Goal: Task Accomplishment & Management: Manage account settings

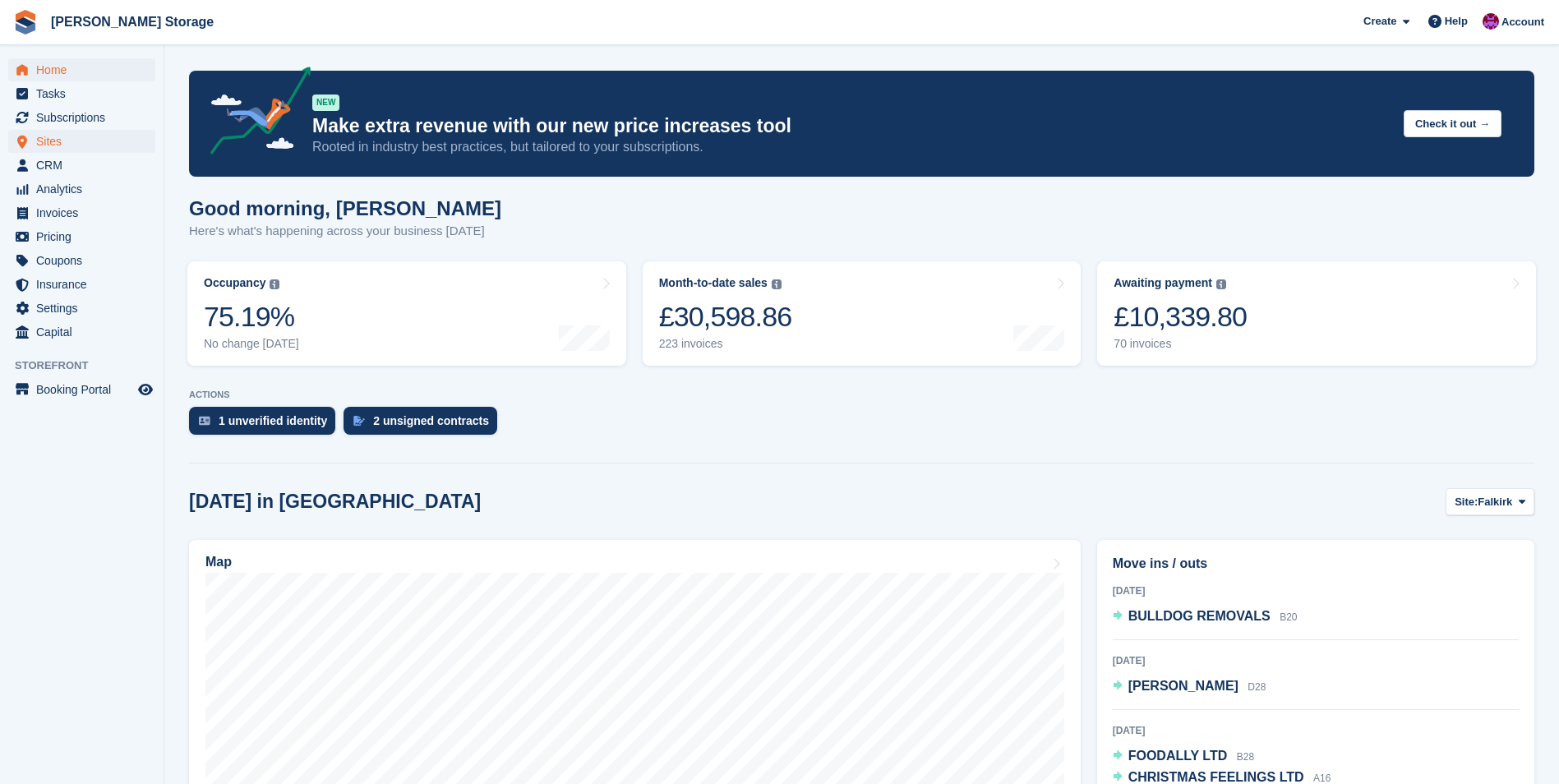
scroll to position [82, 0]
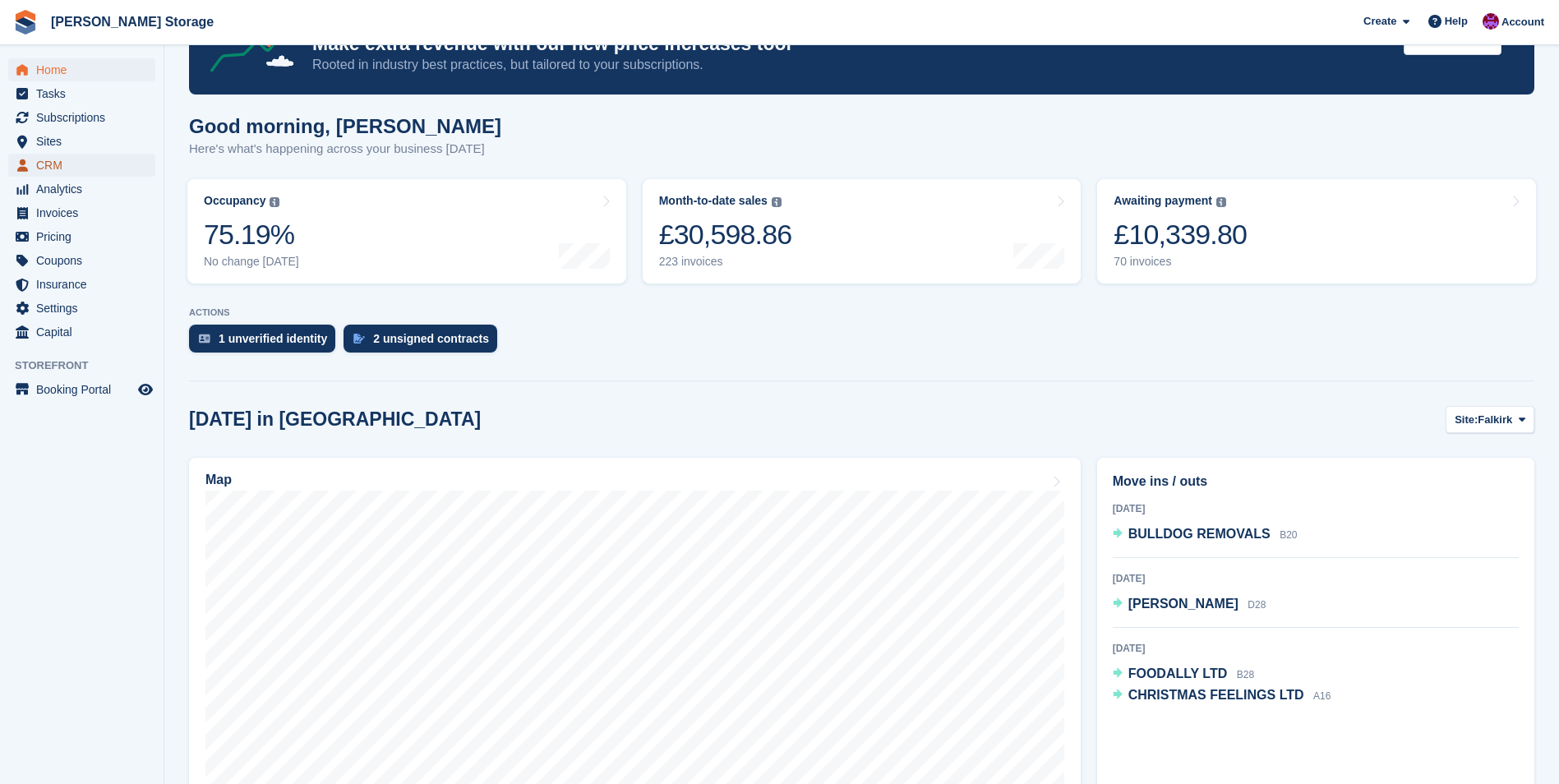
click at [43, 160] on span "CRM" at bounding box center [85, 165] width 99 height 23
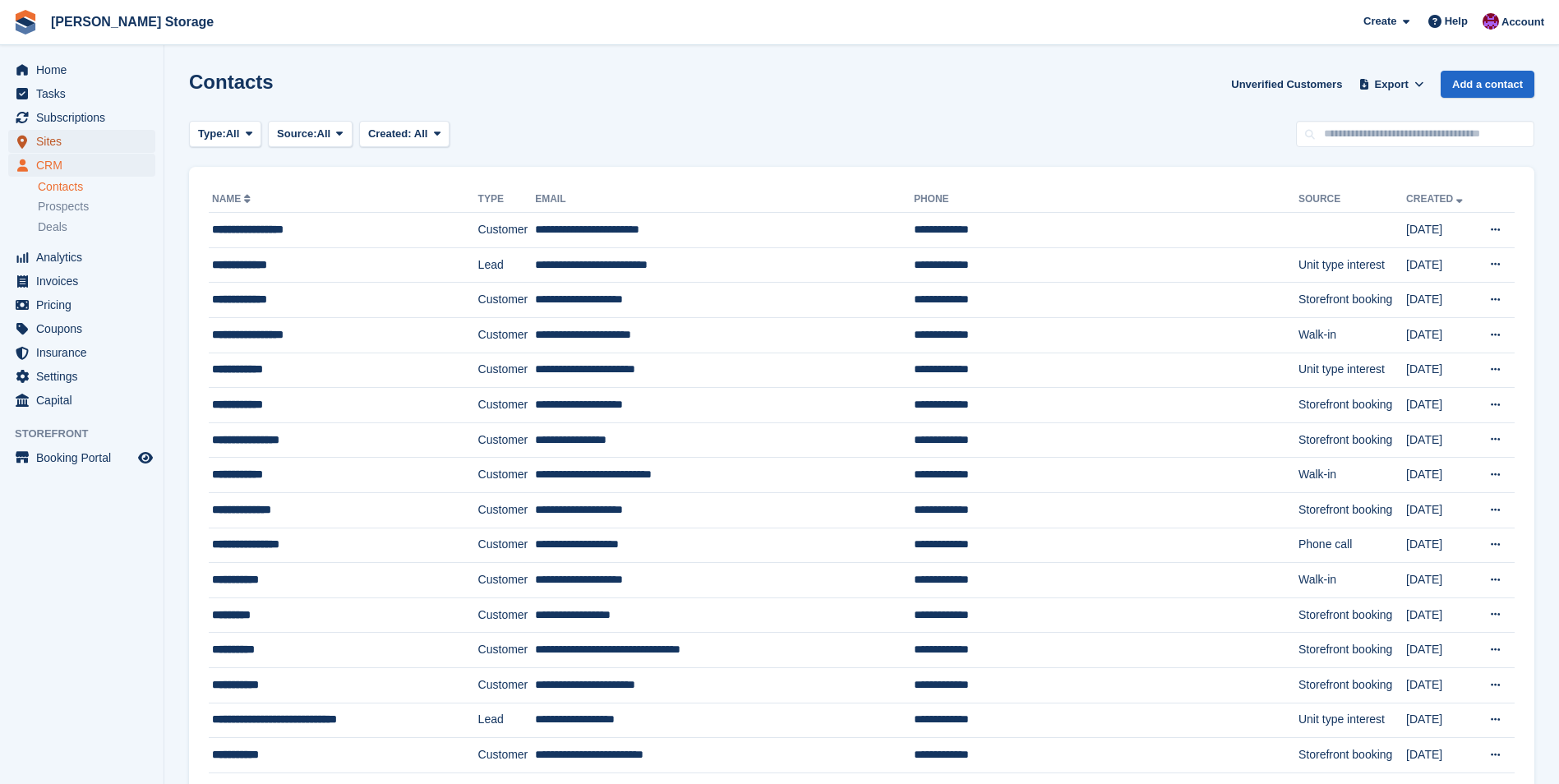
click at [55, 139] on span "Sites" at bounding box center [85, 141] width 99 height 23
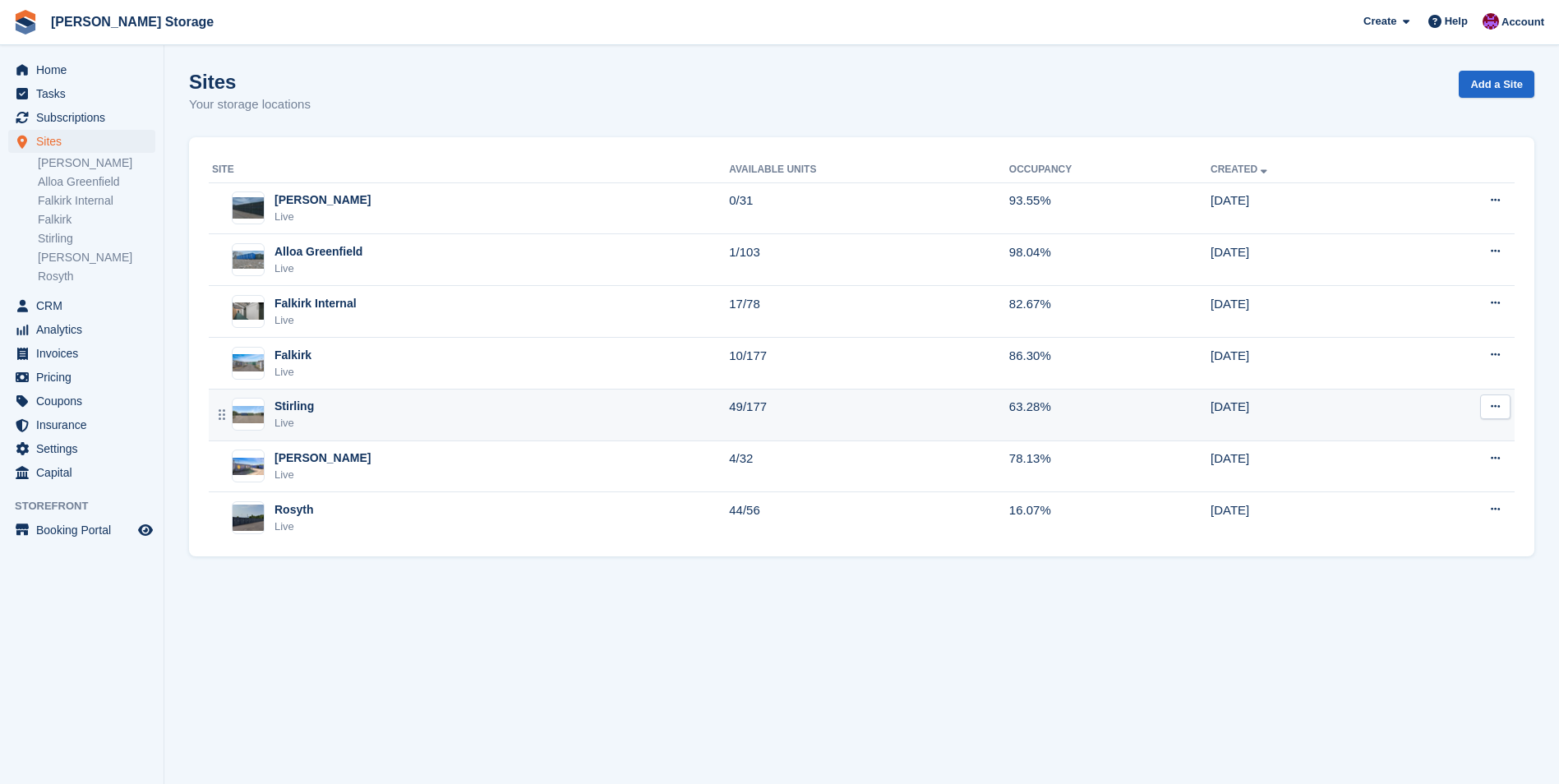
click at [394, 406] on div "Stirling Live" at bounding box center [470, 415] width 517 height 34
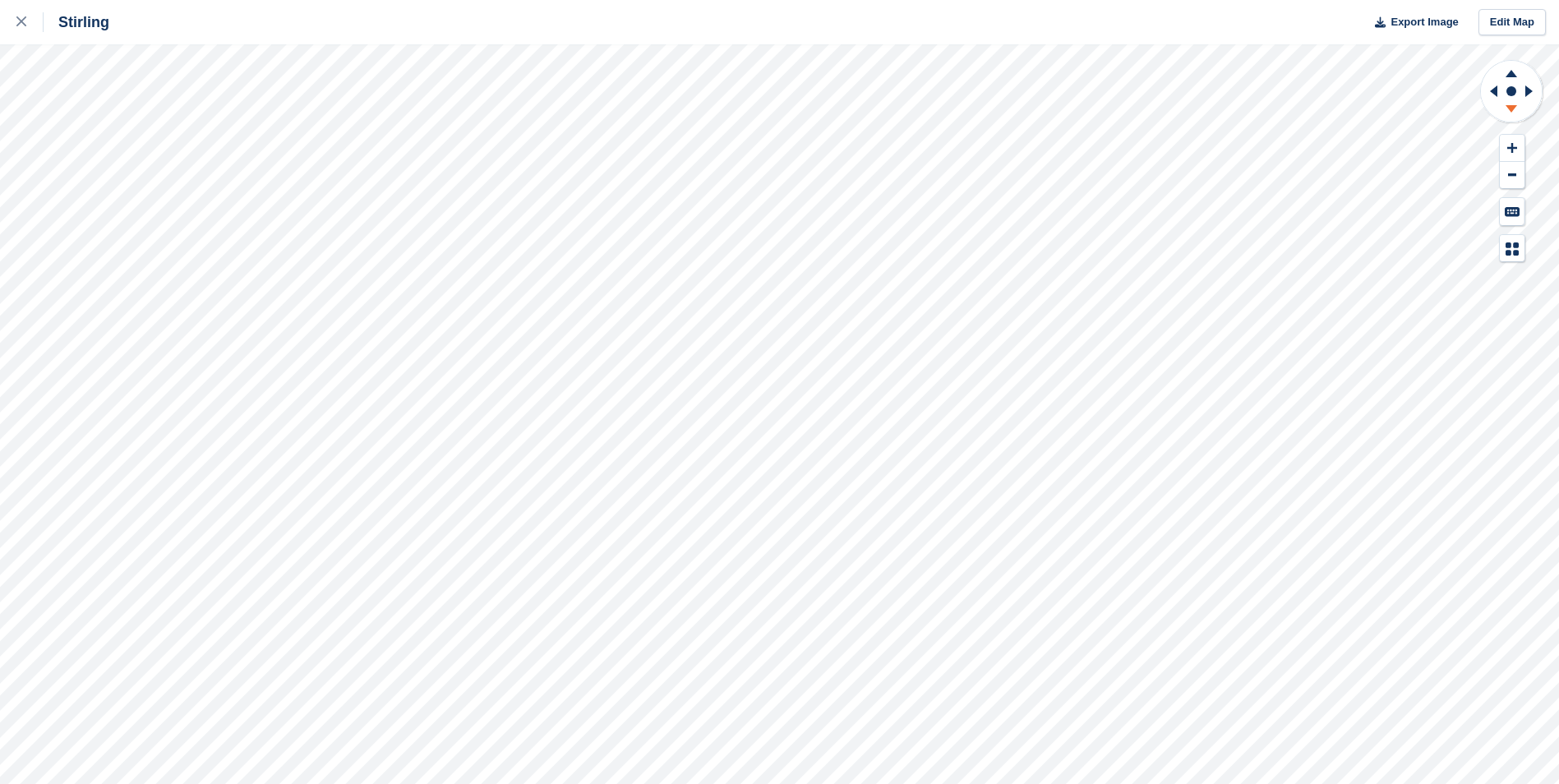
click at [1508, 105] on icon at bounding box center [1510, 111] width 42 height 21
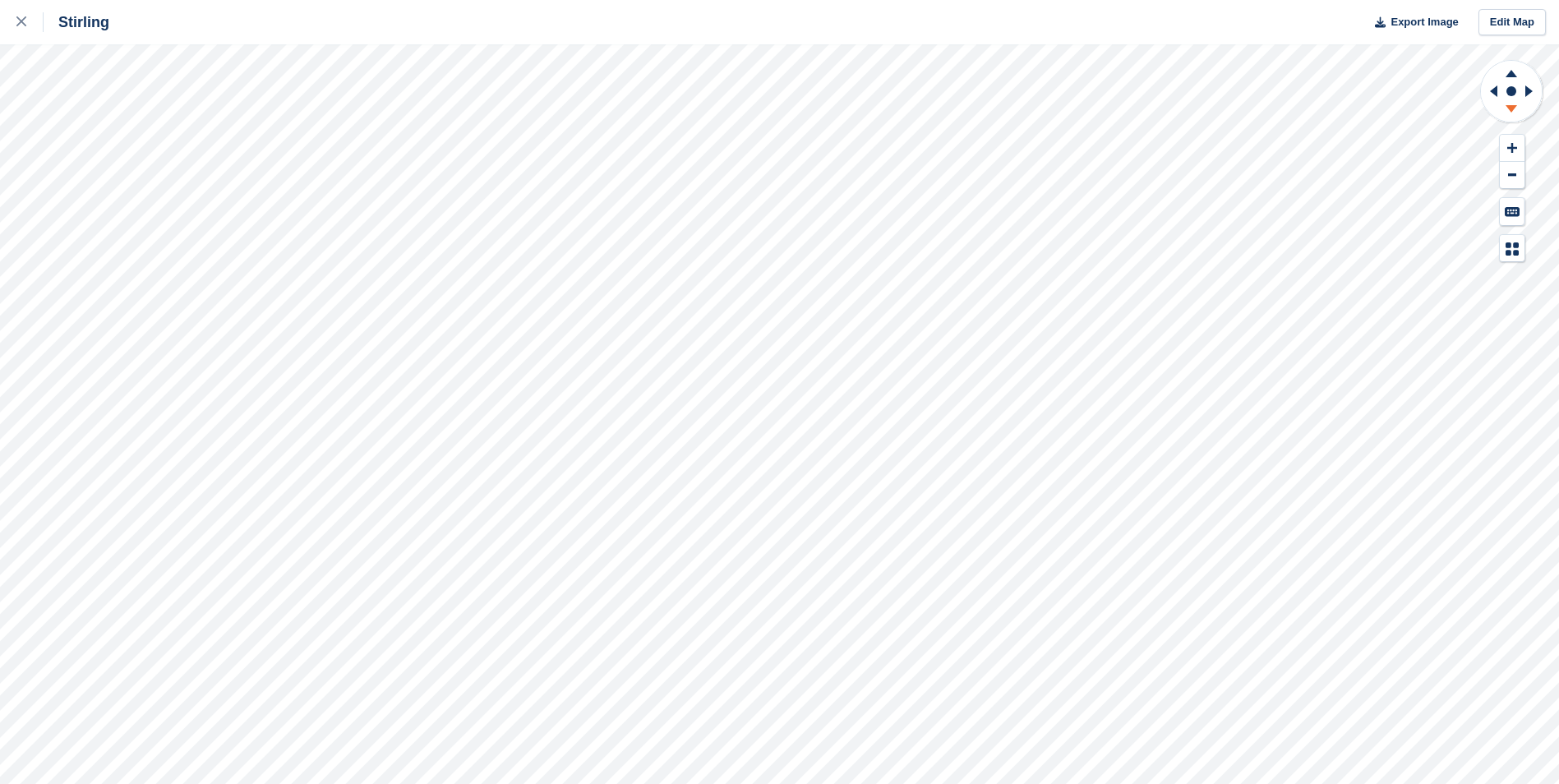
drag, startPoint x: 1508, startPoint y: 105, endPoint x: 1514, endPoint y: 112, distance: 9.2
click at [1514, 112] on icon at bounding box center [1510, 111] width 42 height 21
click at [1508, 74] on g at bounding box center [1510, 72] width 42 height 21
click at [1508, 74] on icon at bounding box center [1510, 72] width 42 height 21
click at [23, 16] on div at bounding box center [29, 22] width 27 height 20
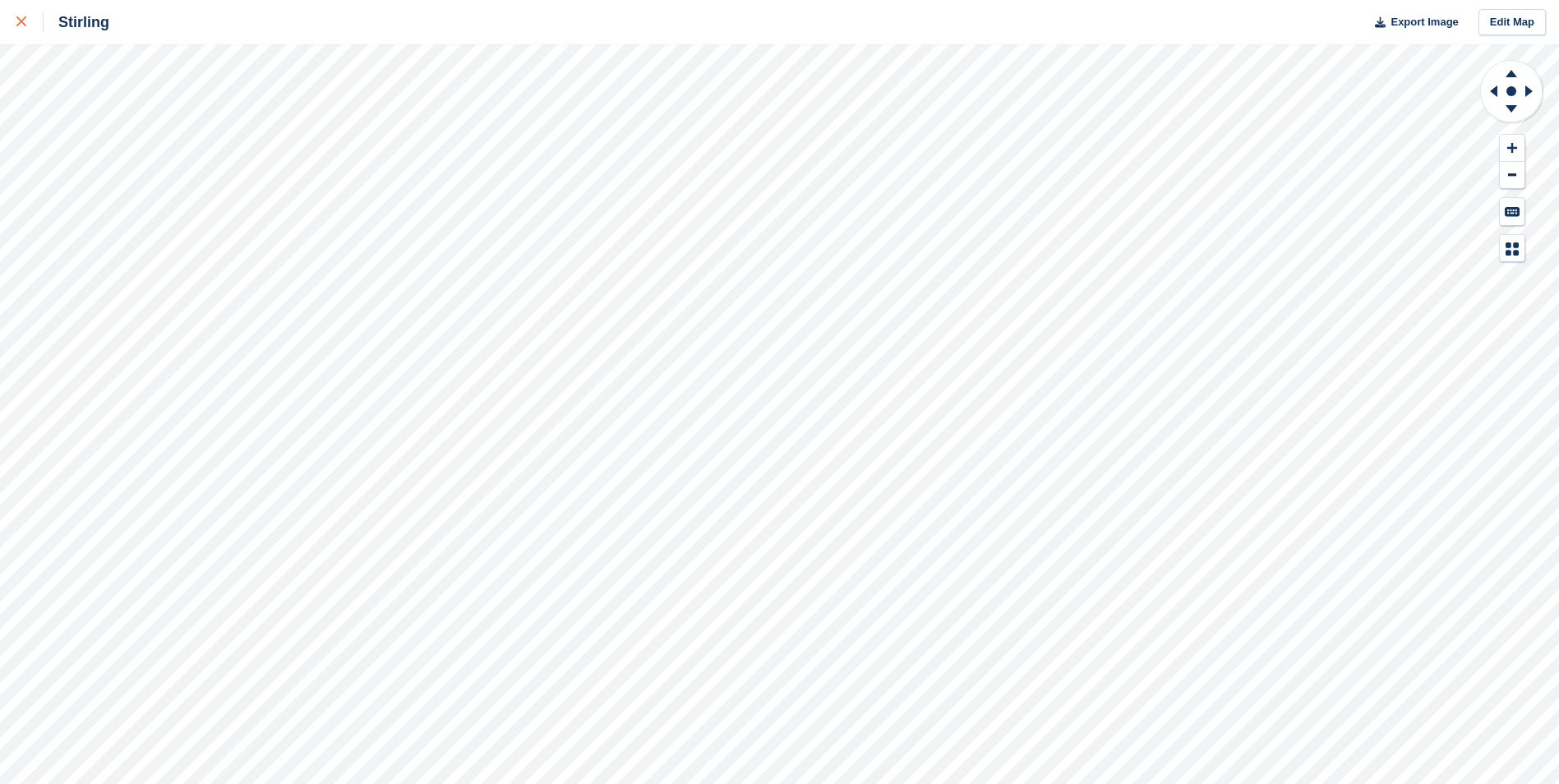
click at [14, 19] on link at bounding box center [22, 22] width 43 height 44
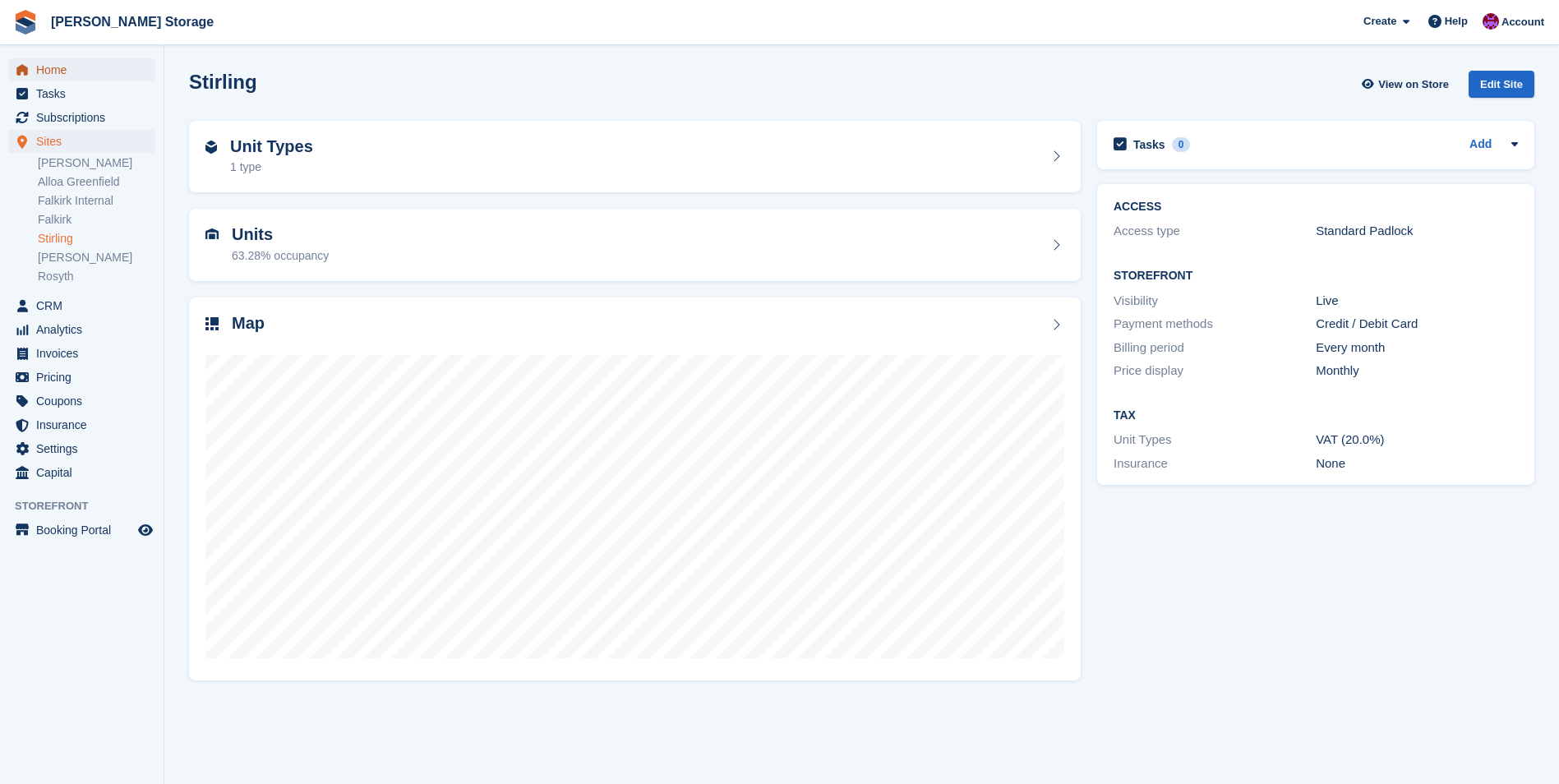
click at [57, 72] on span "Home" at bounding box center [85, 70] width 99 height 23
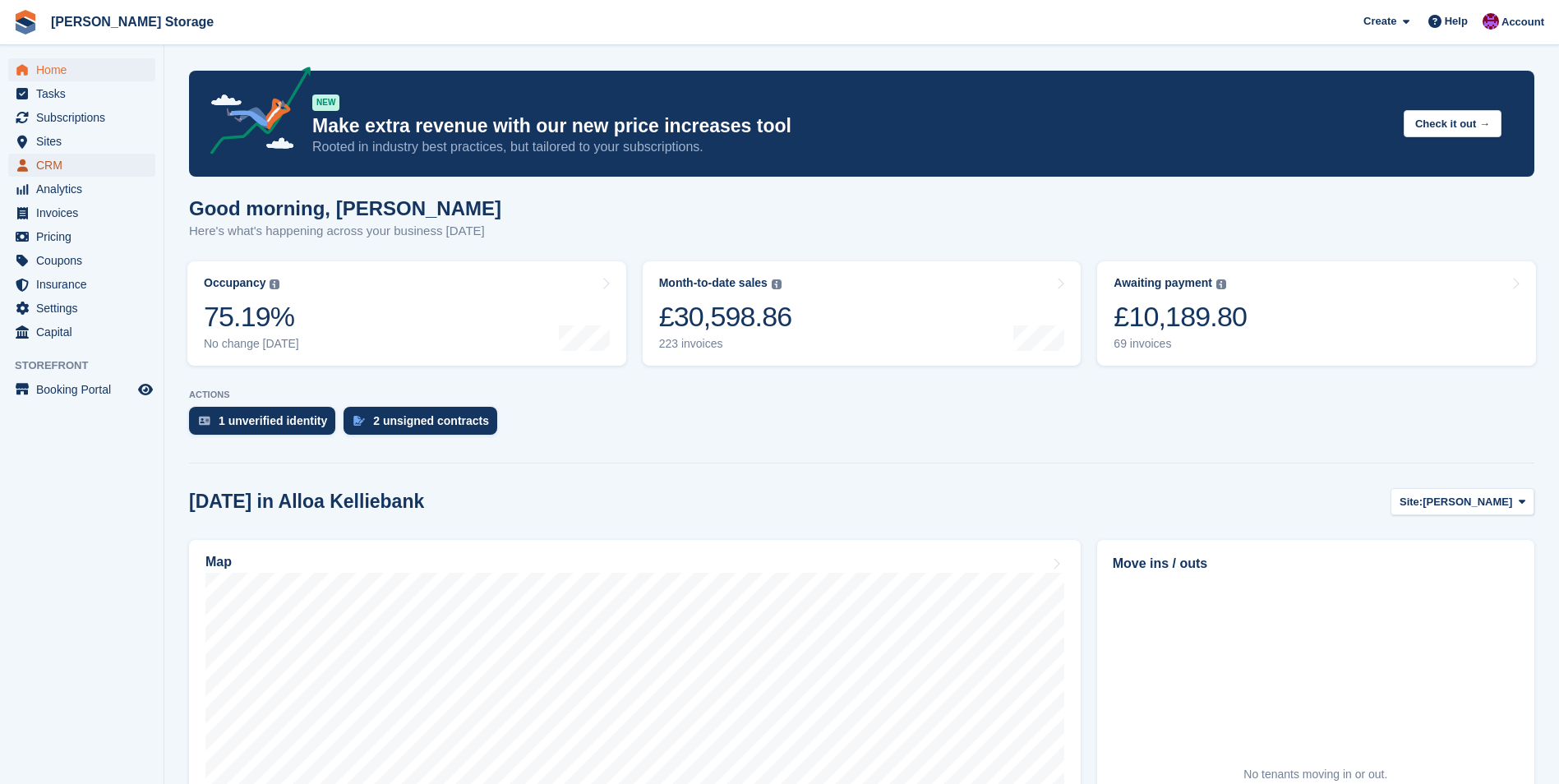
click at [91, 165] on span "CRM" at bounding box center [85, 165] width 99 height 23
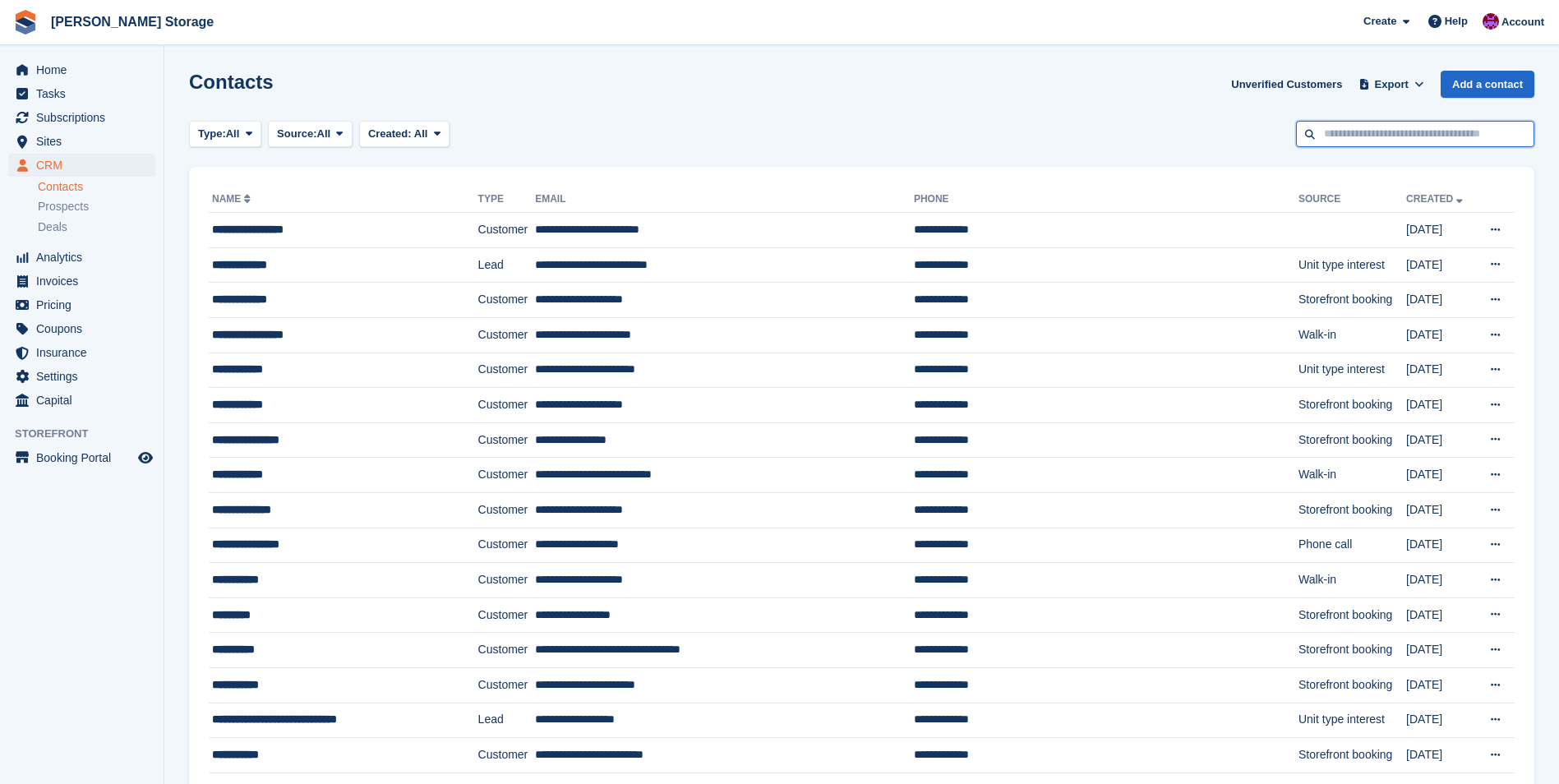
click at [1351, 132] on input "text" at bounding box center [1415, 134] width 238 height 27
type input "******"
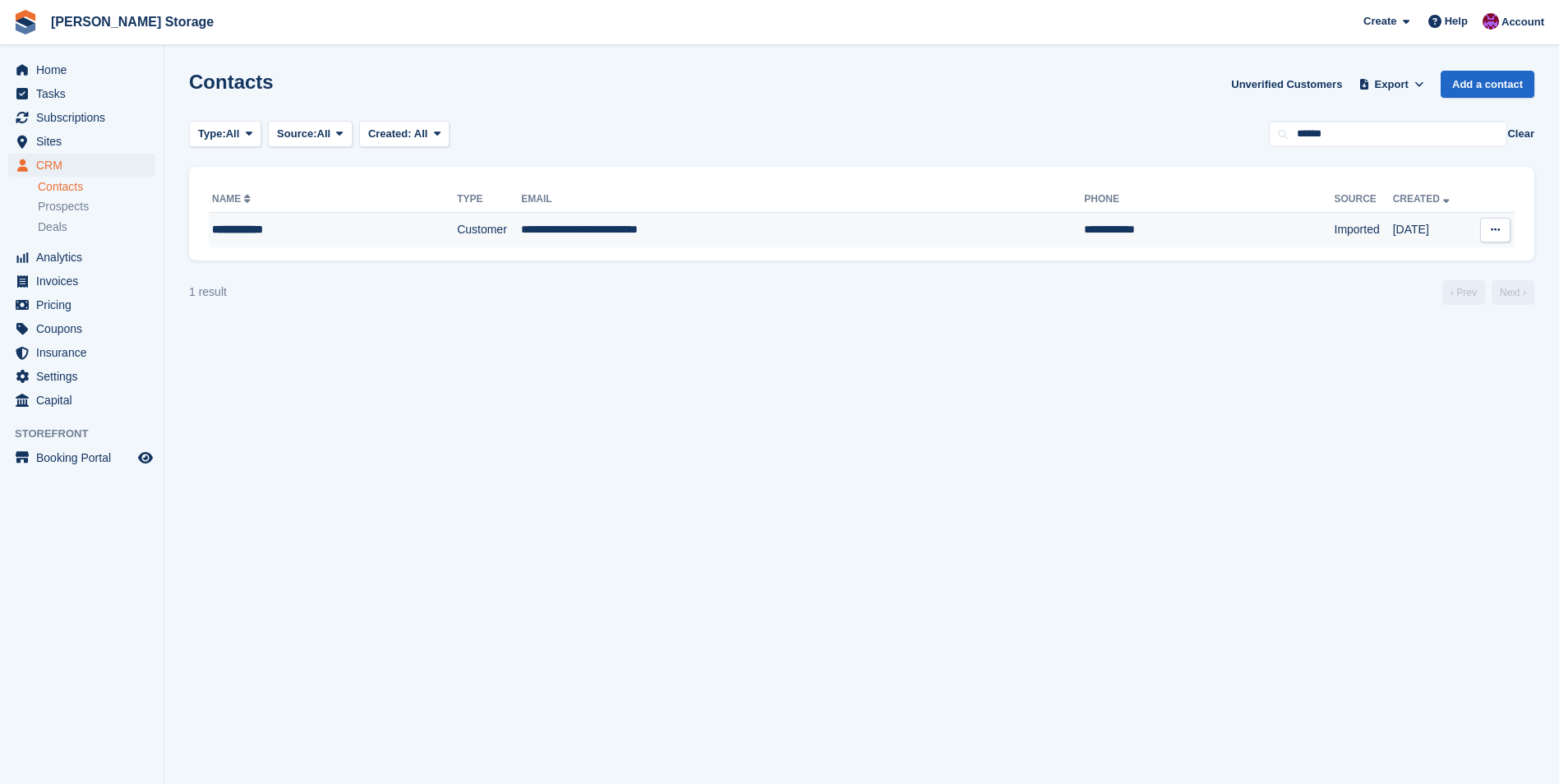
click at [878, 232] on td "**********" at bounding box center [802, 230] width 563 height 35
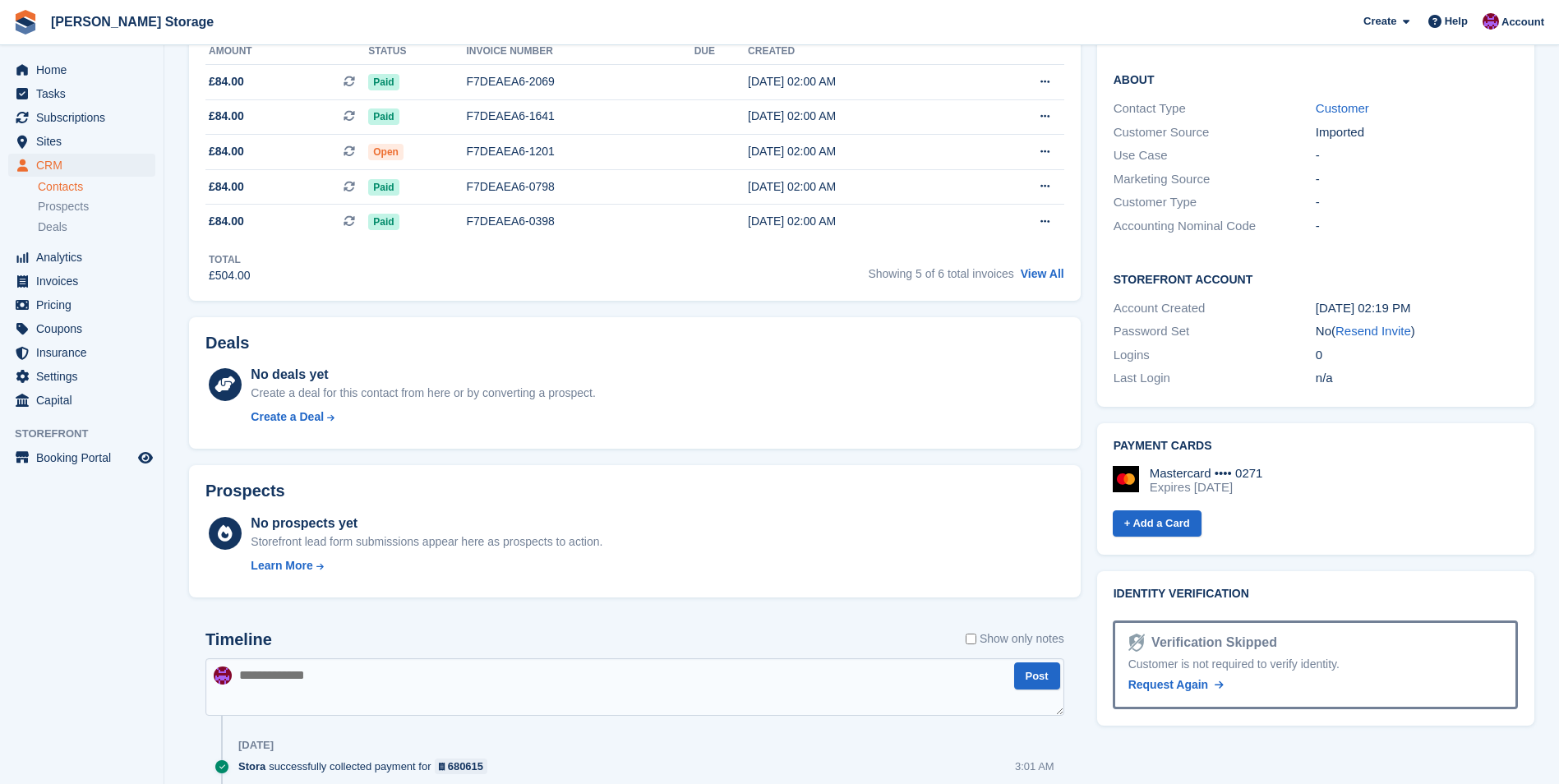
scroll to position [329, 0]
click at [497, 700] on textarea at bounding box center [634, 688] width 859 height 57
type textarea "**********"
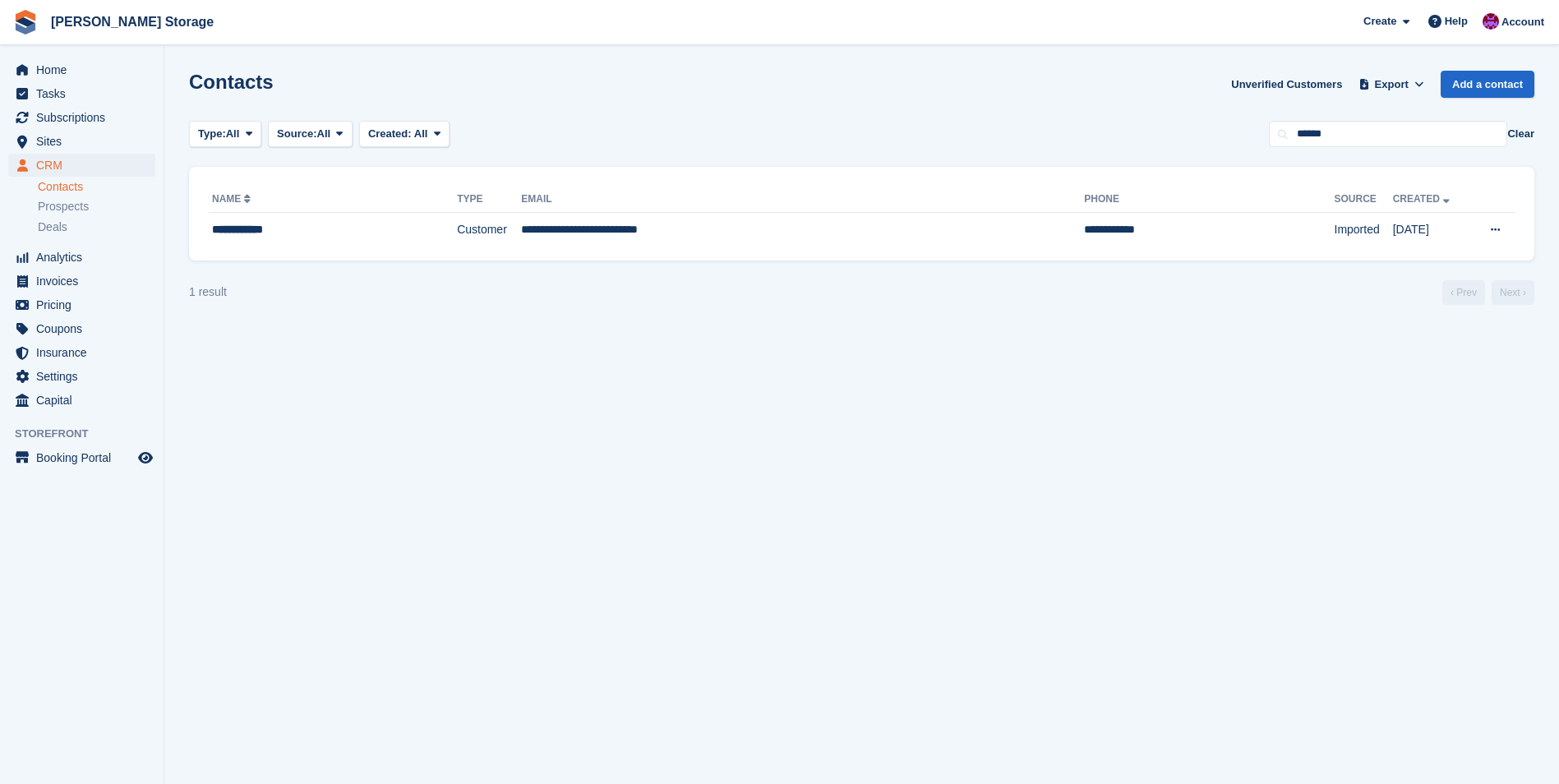
click at [1539, 132] on section "Contacts Unverified Customers Export Export Contacts Export a CSV of all Contac…" at bounding box center [861, 392] width 1394 height 784
click at [1527, 132] on button "Clear" at bounding box center [1520, 133] width 27 height 16
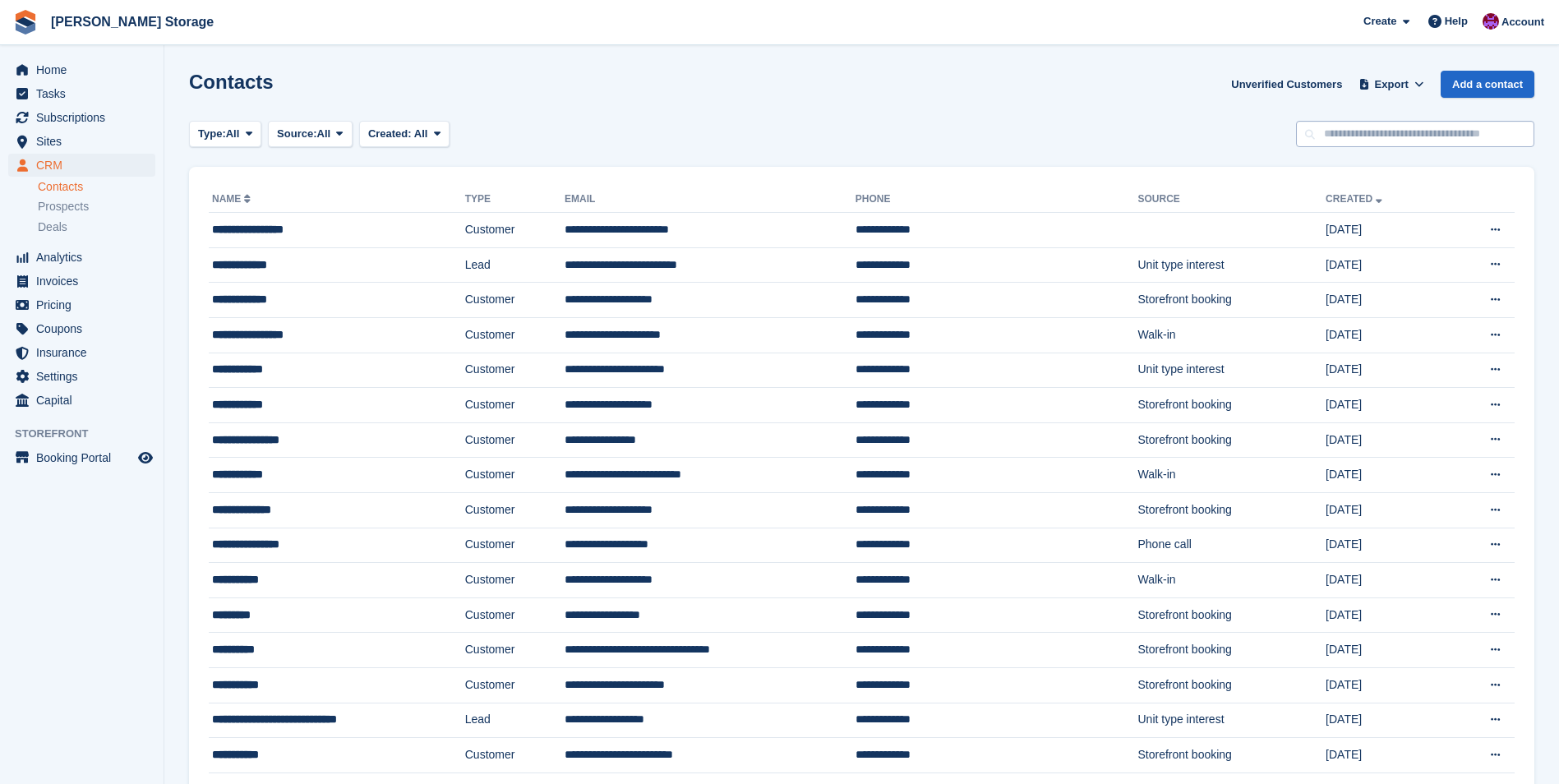
click at [1445, 134] on input "text" at bounding box center [1415, 134] width 238 height 27
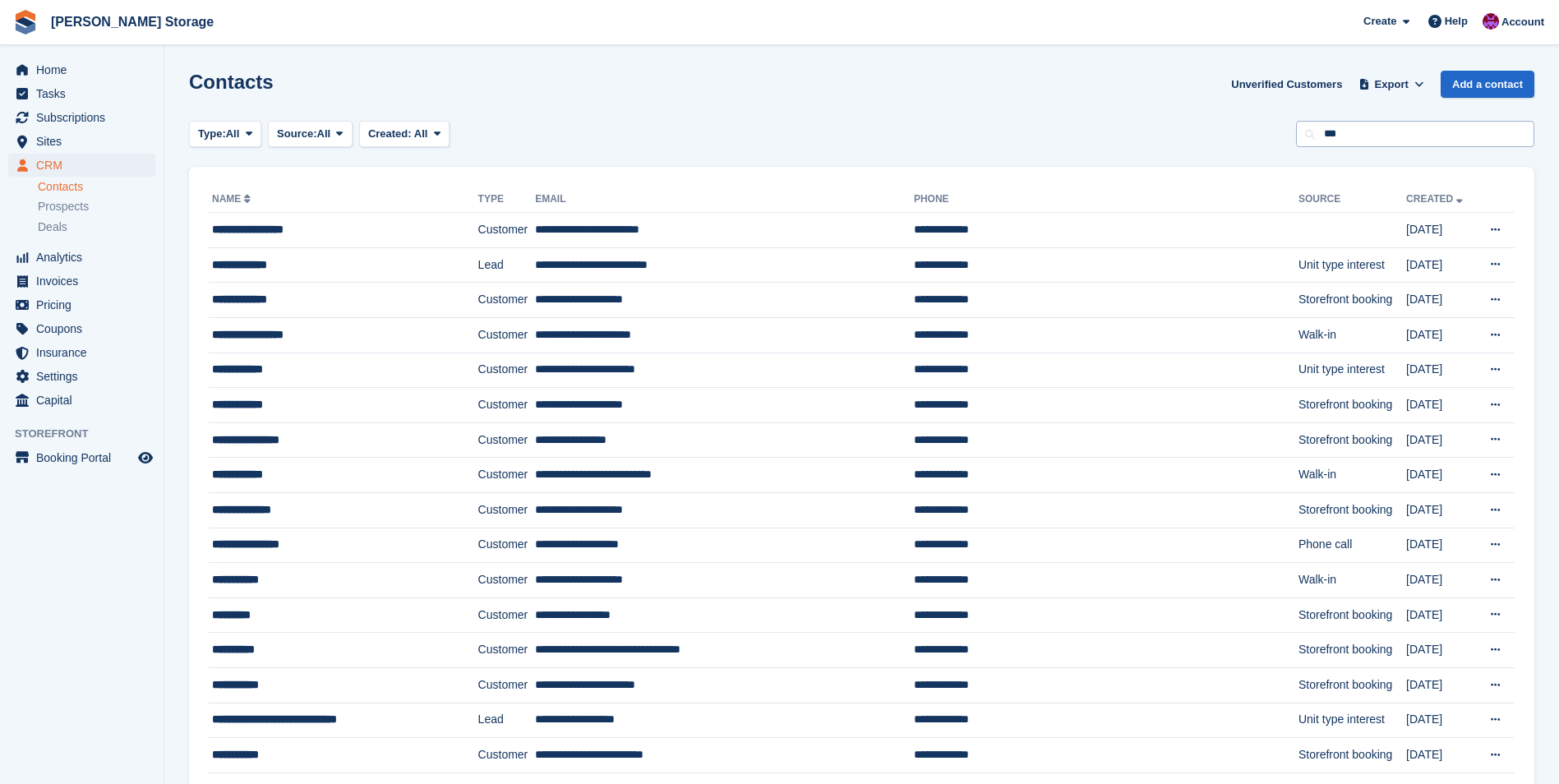
type input "***"
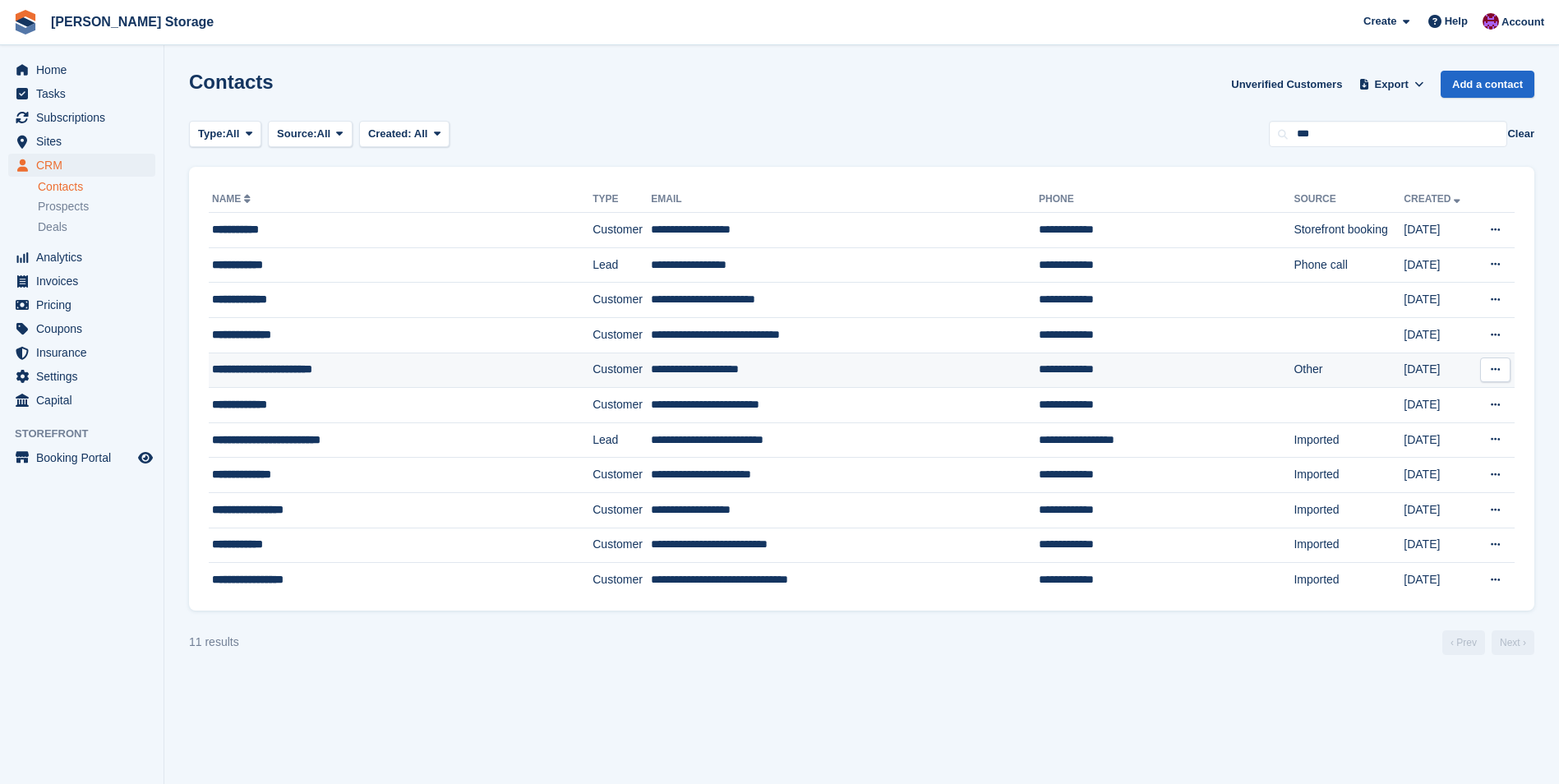
click at [659, 370] on td "**********" at bounding box center [844, 369] width 387 height 35
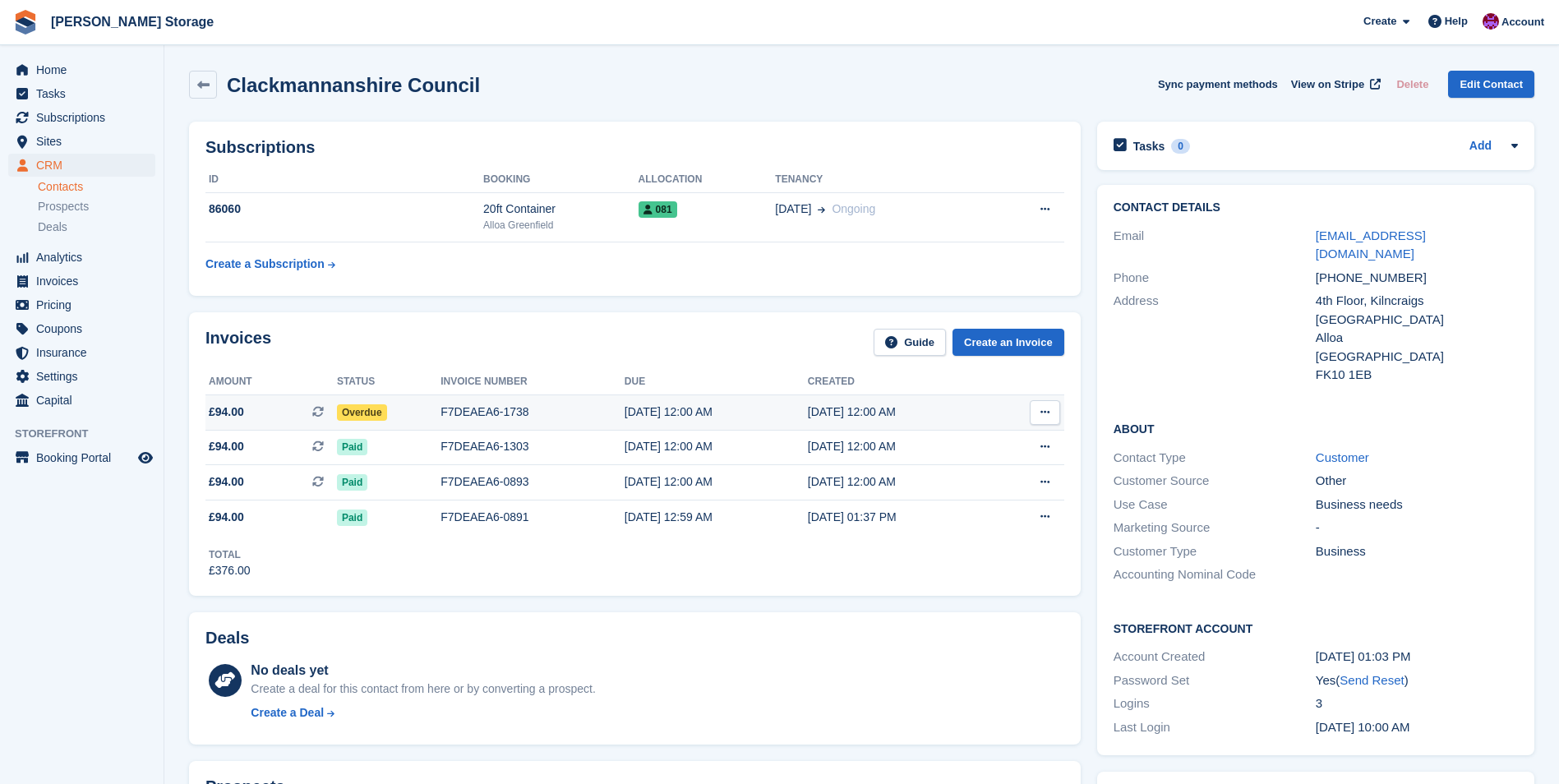
click at [371, 416] on span "Overdue" at bounding box center [361, 412] width 50 height 16
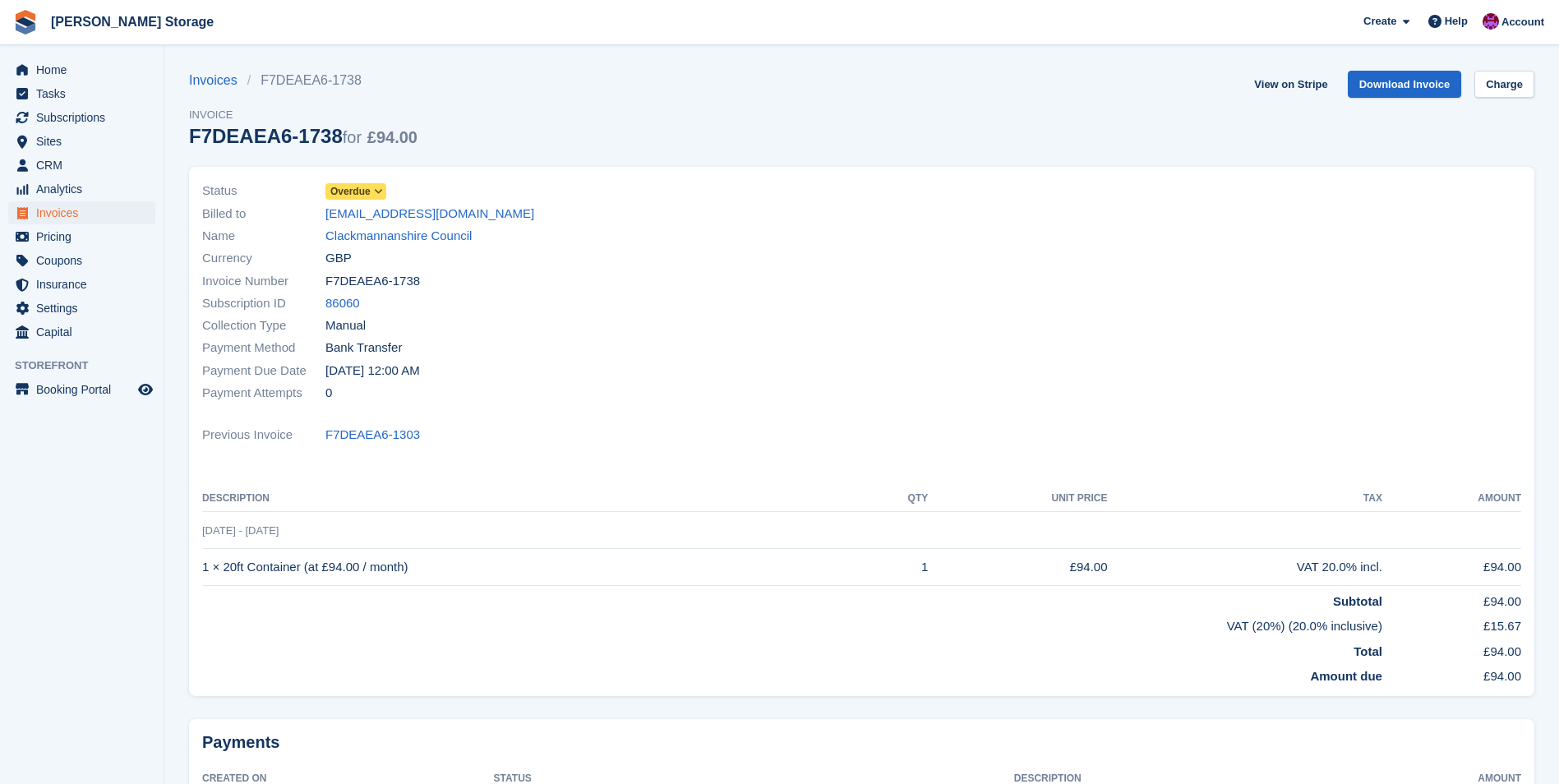
click at [374, 189] on icon at bounding box center [379, 191] width 9 height 9
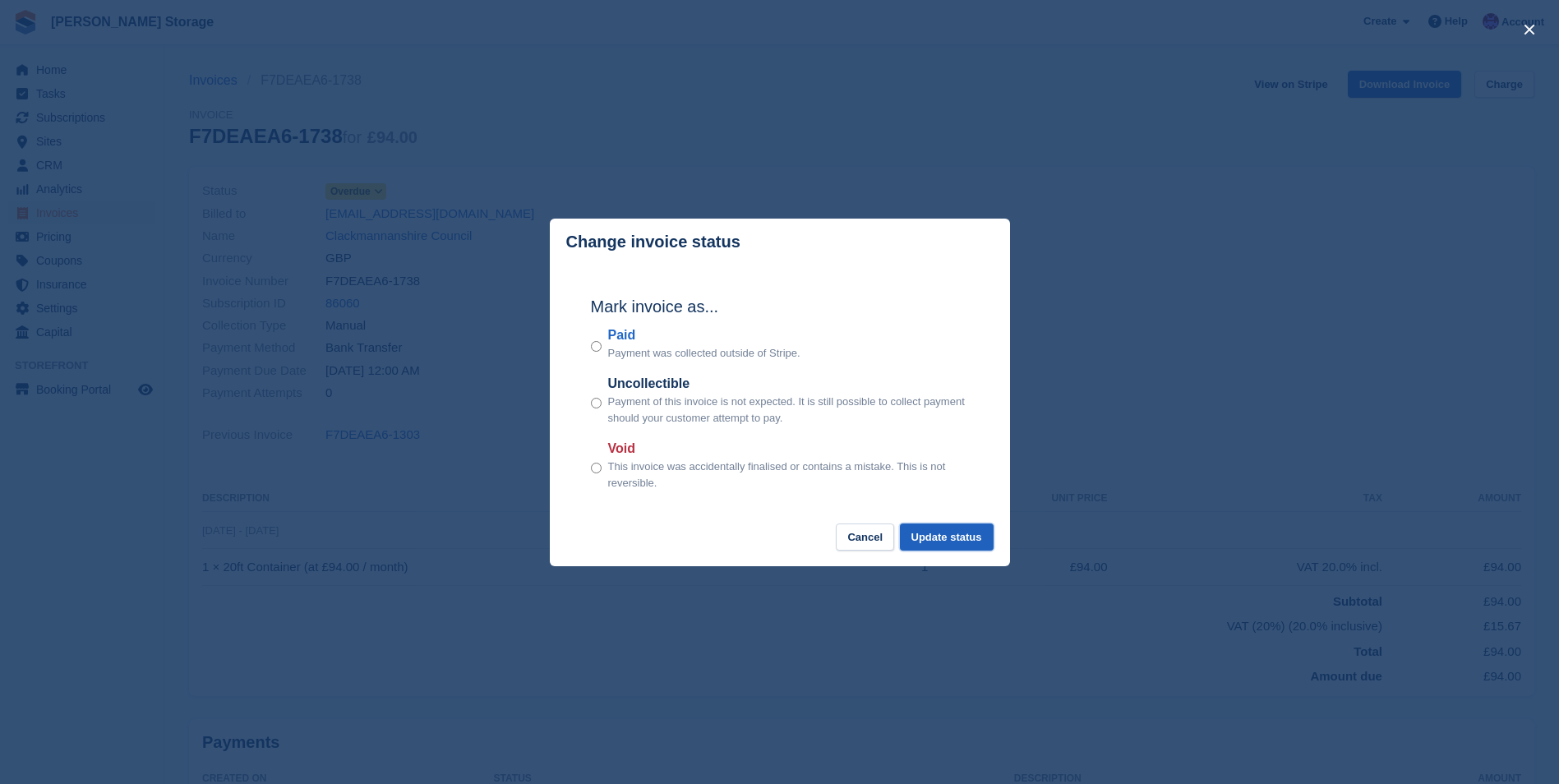
click at [944, 535] on button "Update status" at bounding box center [946, 536] width 93 height 27
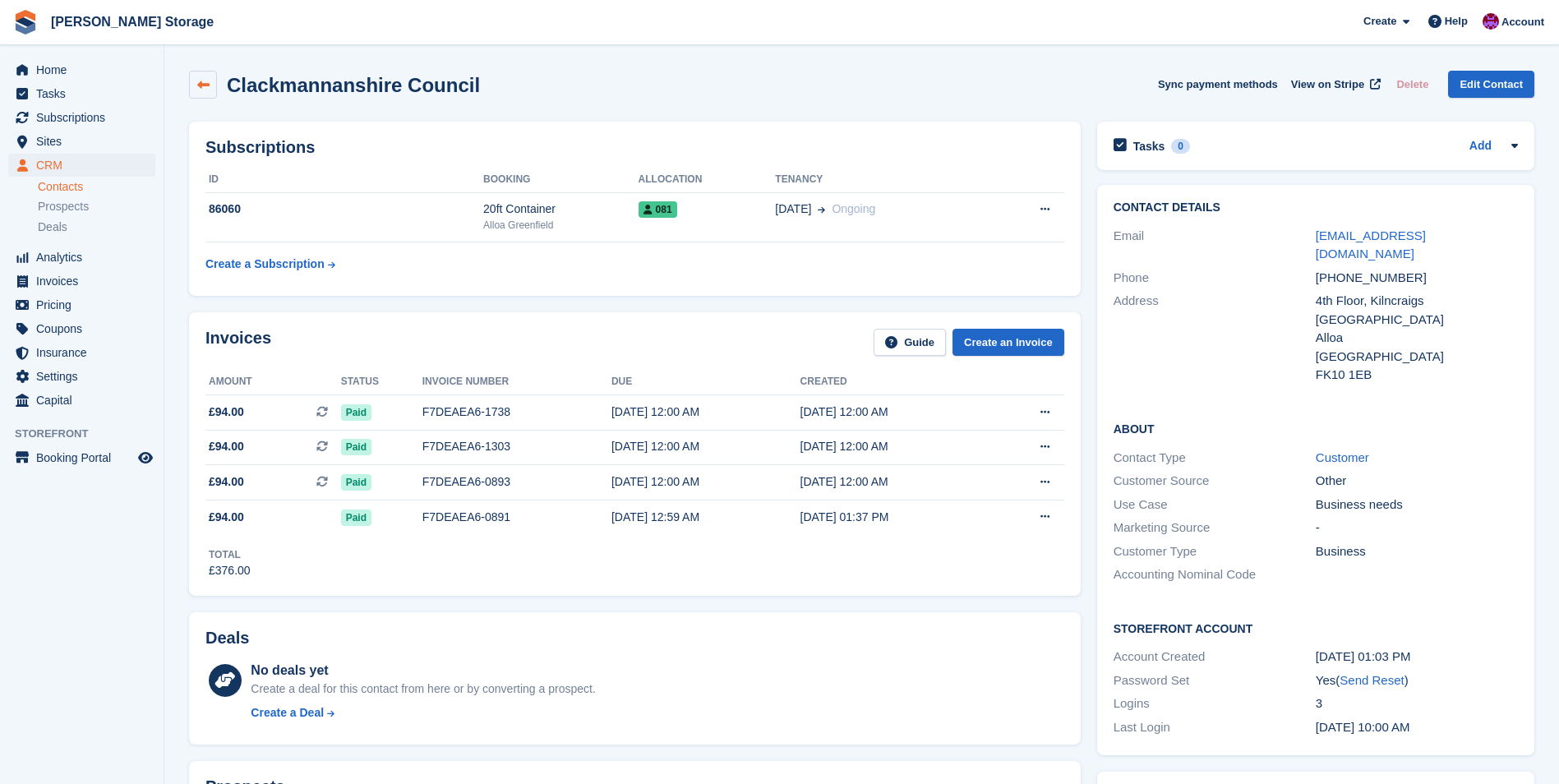
click at [190, 79] on link at bounding box center [203, 85] width 28 height 28
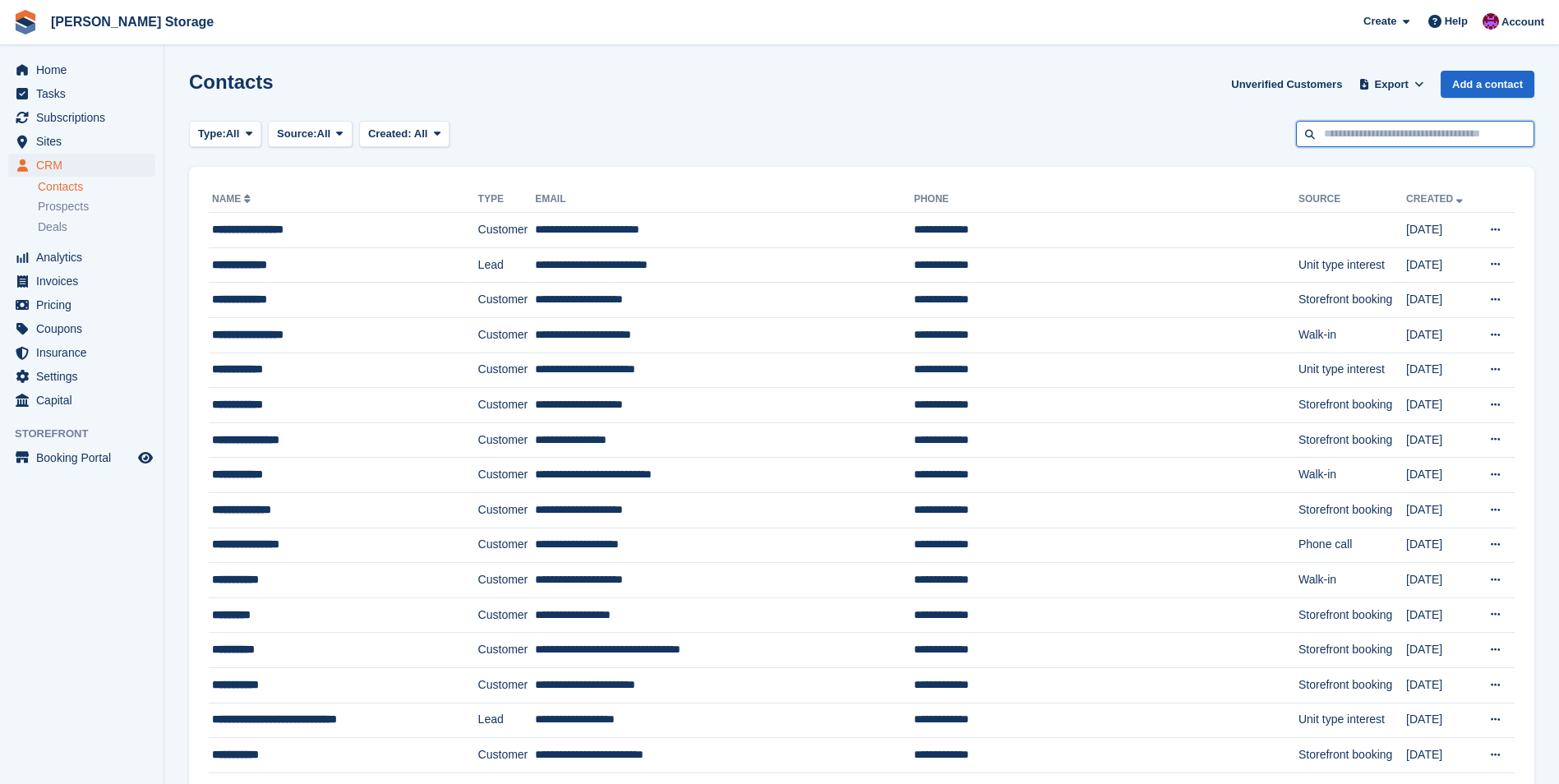
click at [1358, 135] on input "text" at bounding box center [1415, 134] width 238 height 27
type input "***"
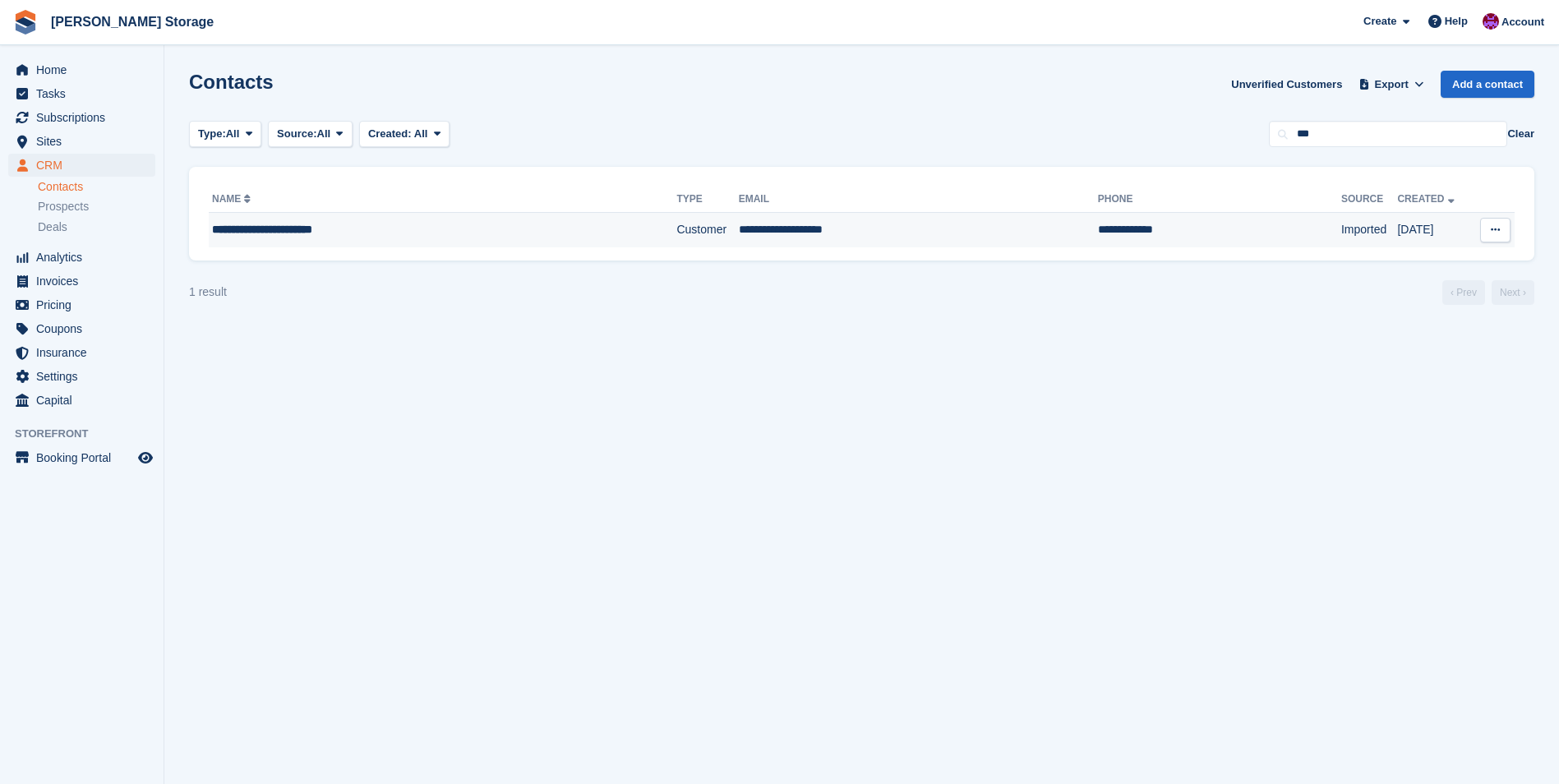
click at [676, 226] on td "Customer" at bounding box center [706, 230] width 61 height 35
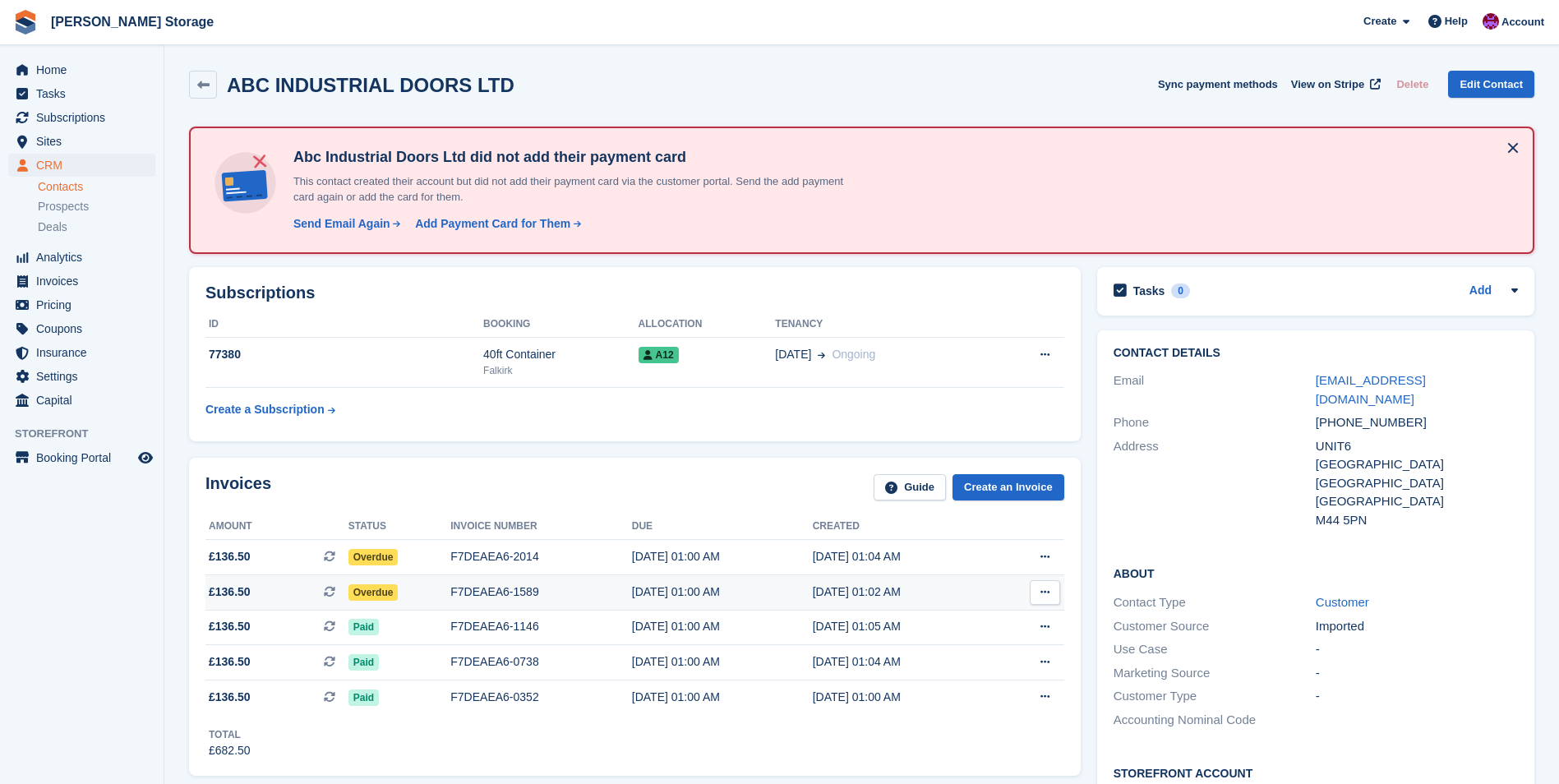
click at [356, 587] on span "Overdue" at bounding box center [373, 592] width 50 height 16
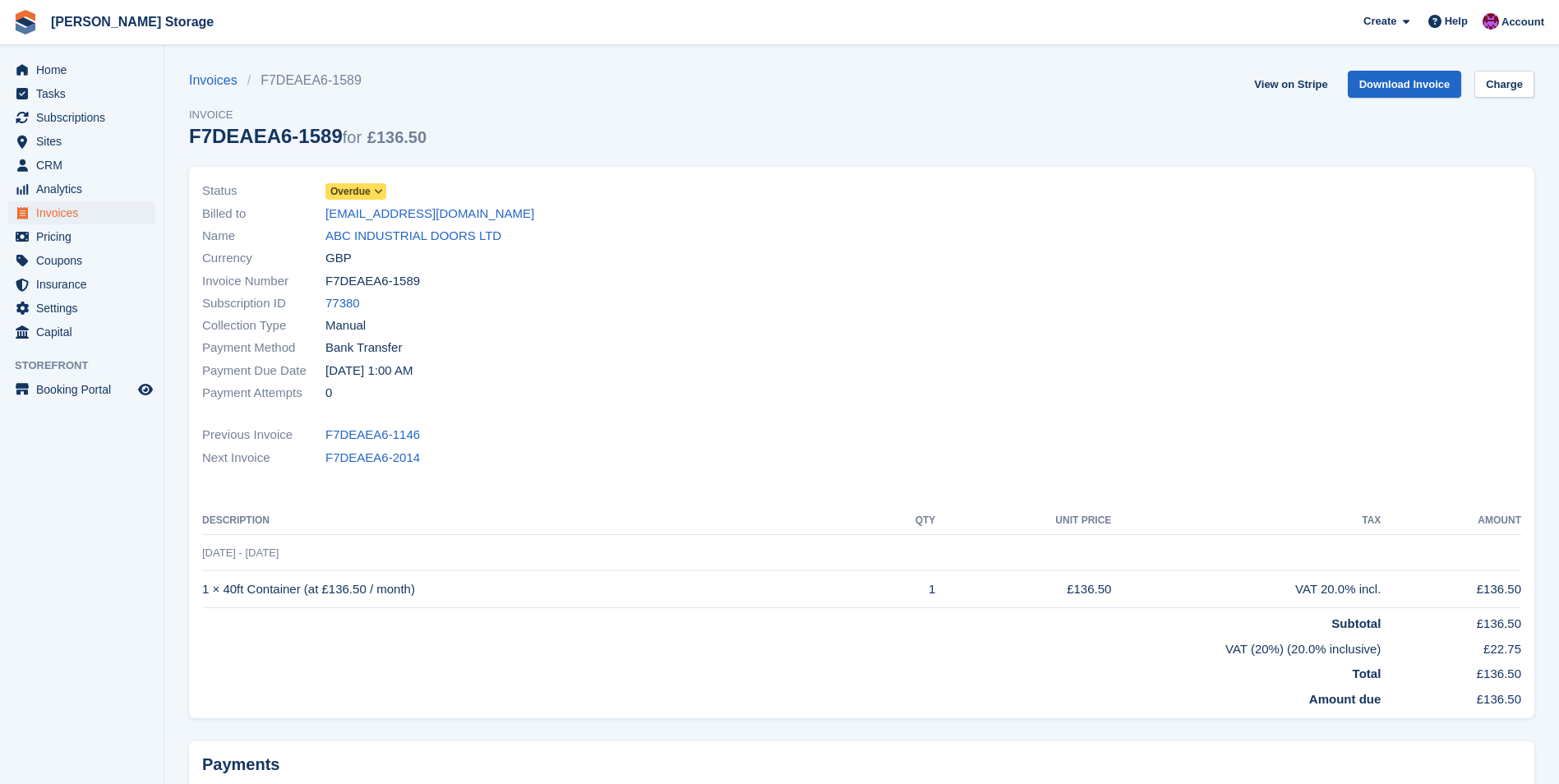
click at [365, 189] on span "Overdue" at bounding box center [350, 191] width 41 height 15
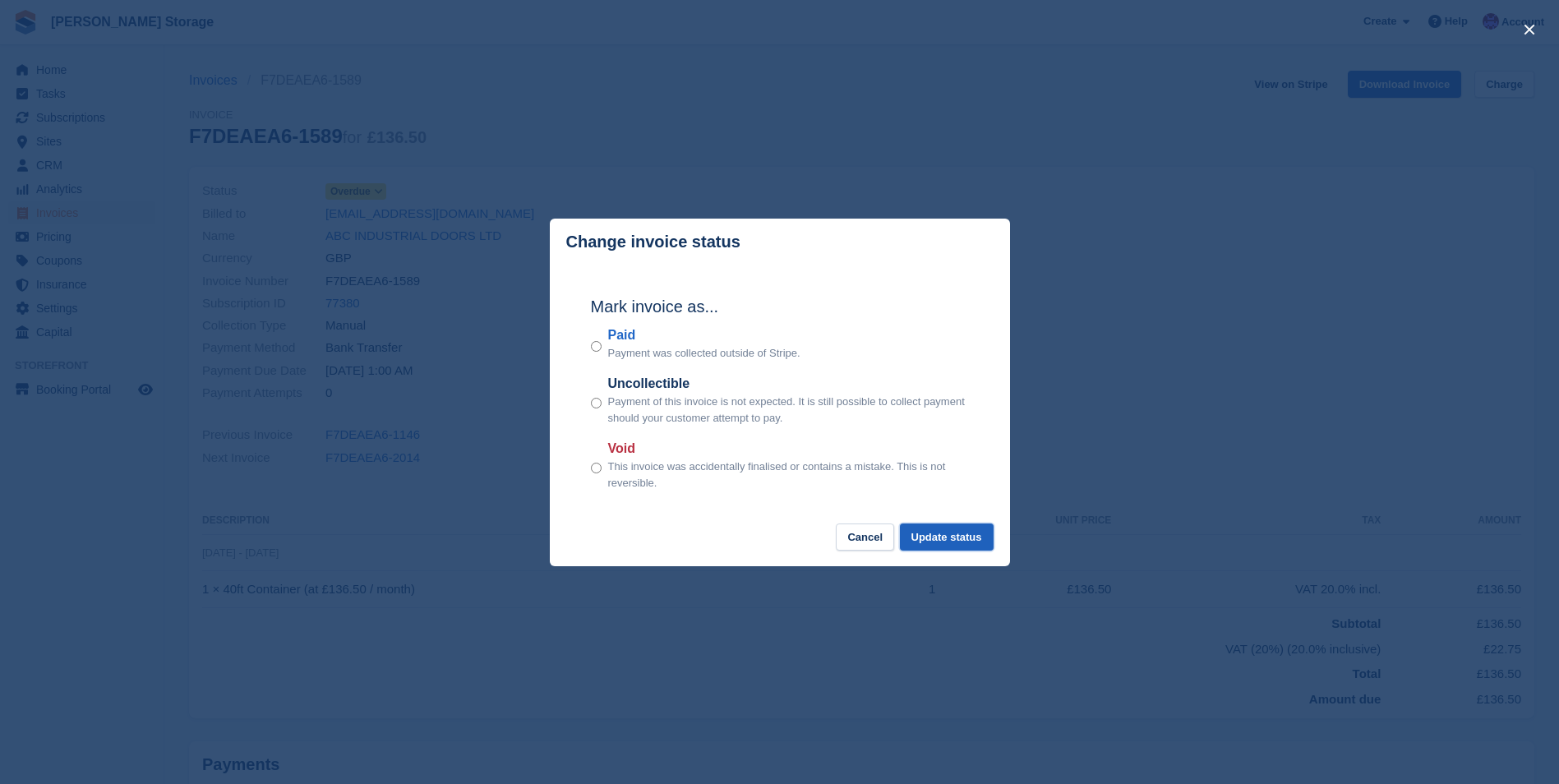
click at [957, 536] on button "Update status" at bounding box center [946, 536] width 93 height 27
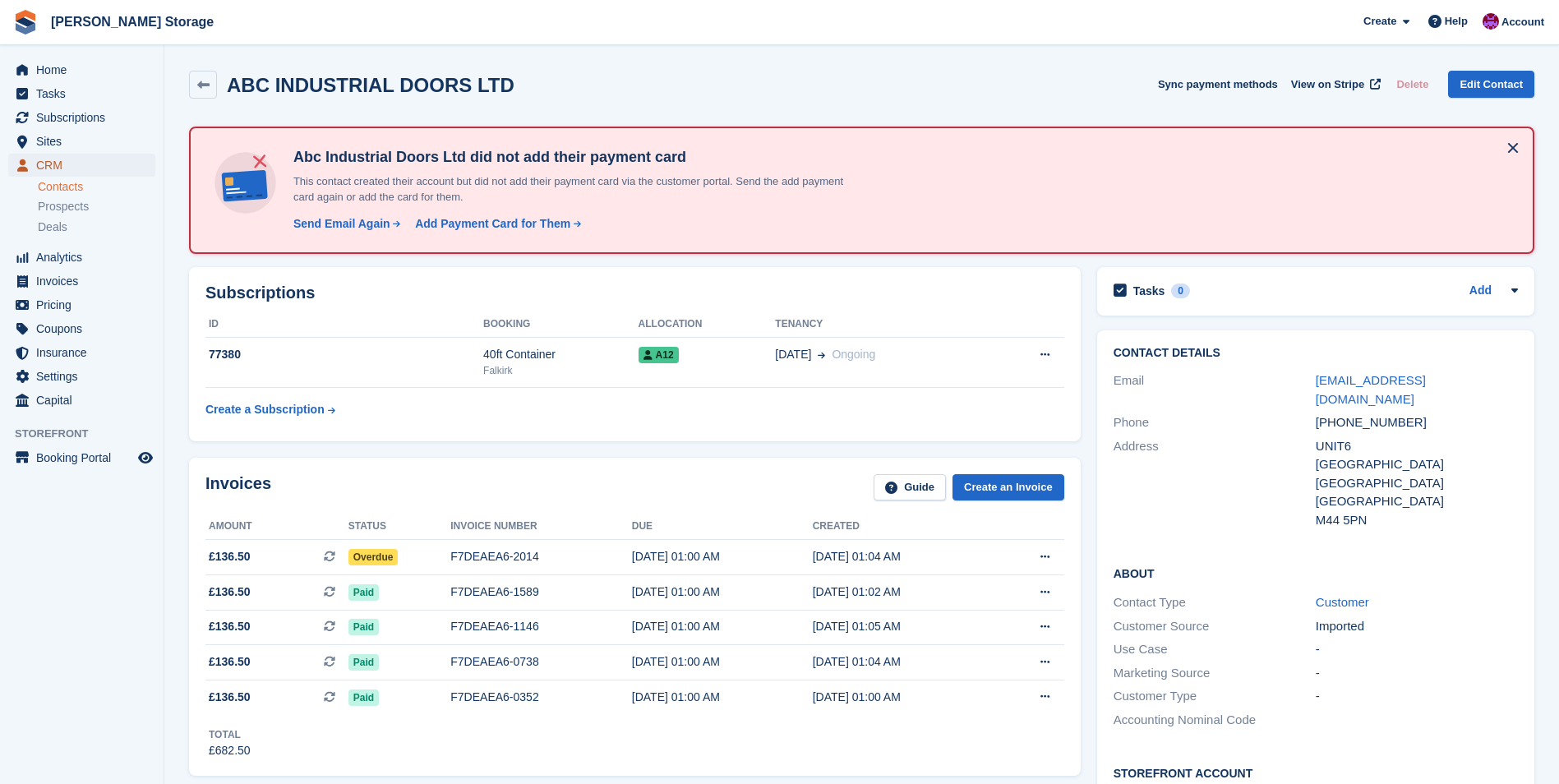
click at [58, 160] on span "CRM" at bounding box center [85, 165] width 99 height 23
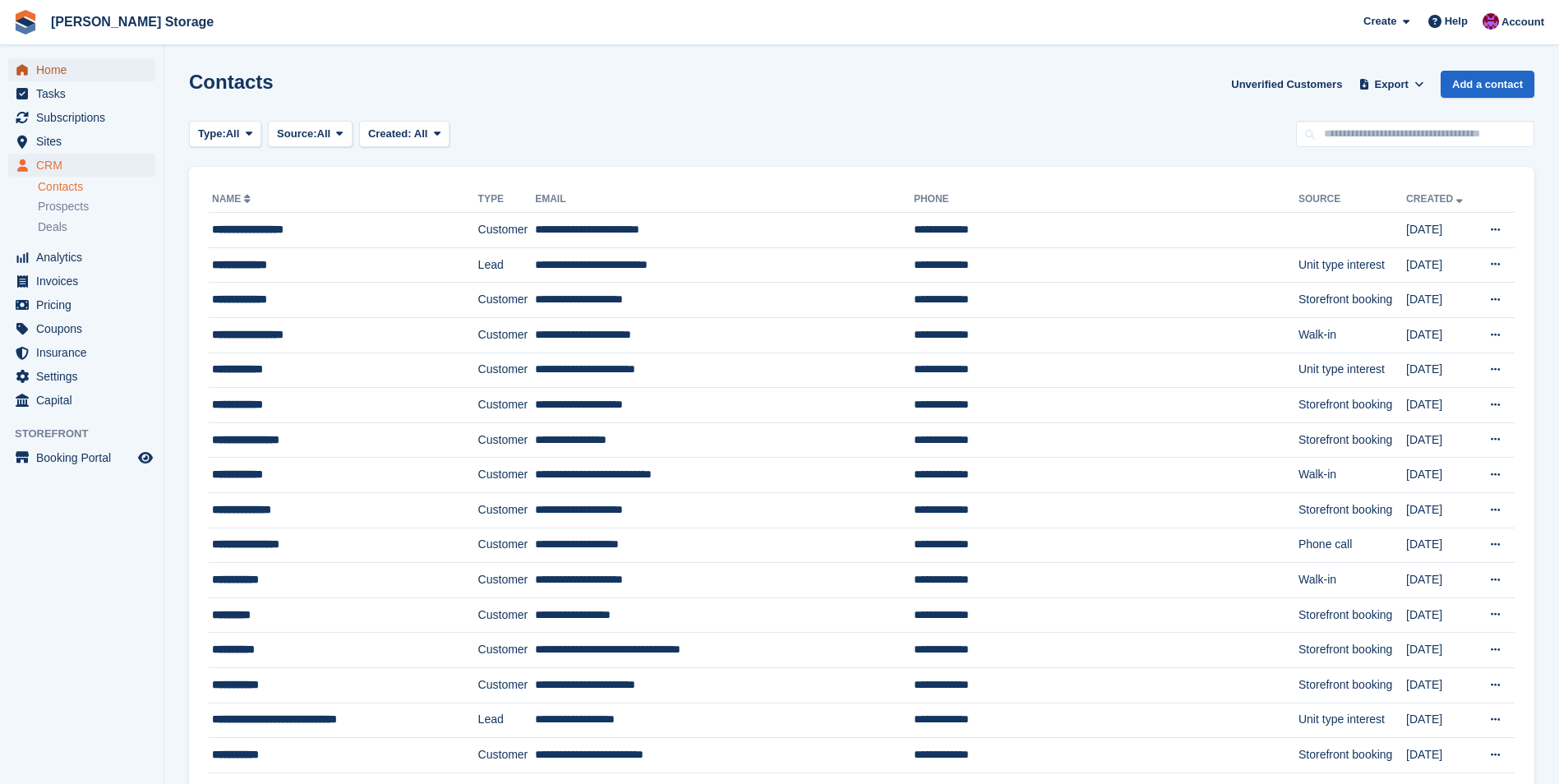
click at [56, 66] on span "Home" at bounding box center [85, 70] width 99 height 23
